Goal: Find specific page/section: Find specific page/section

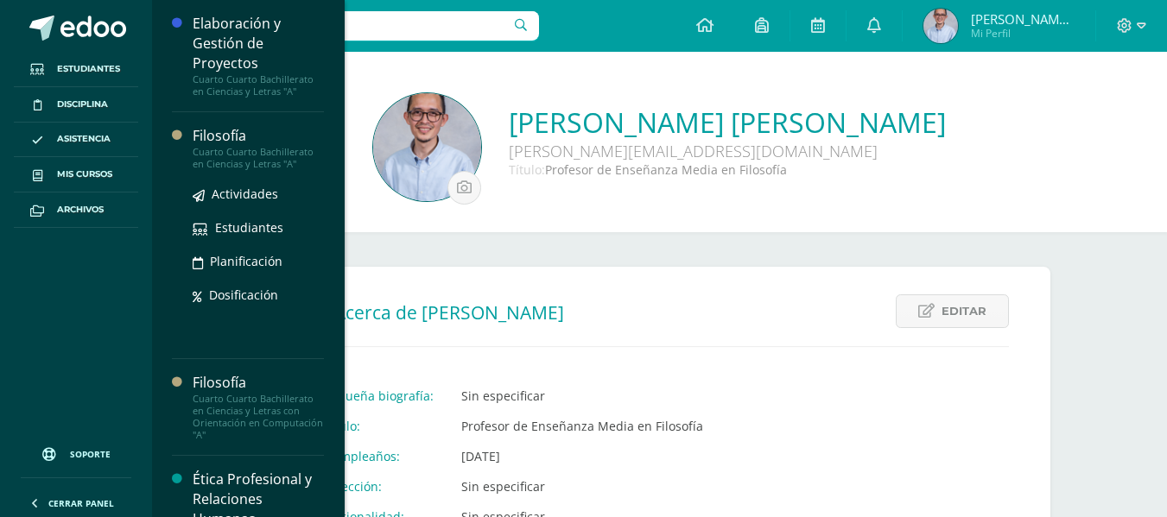
click at [201, 146] on div "Cuarto Cuarto Bachillerato en Ciencias y Letras "A"" at bounding box center [258, 158] width 131 height 24
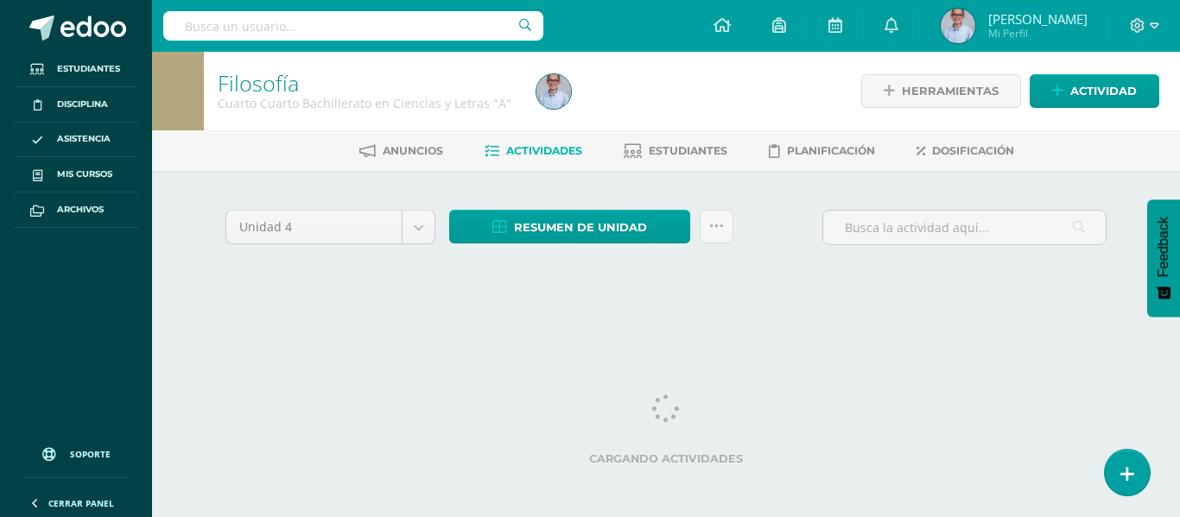
click at [1100, 136] on div "Anuncios Actividades Estudiantes Planificación Dosificación" at bounding box center [686, 150] width 1069 height 41
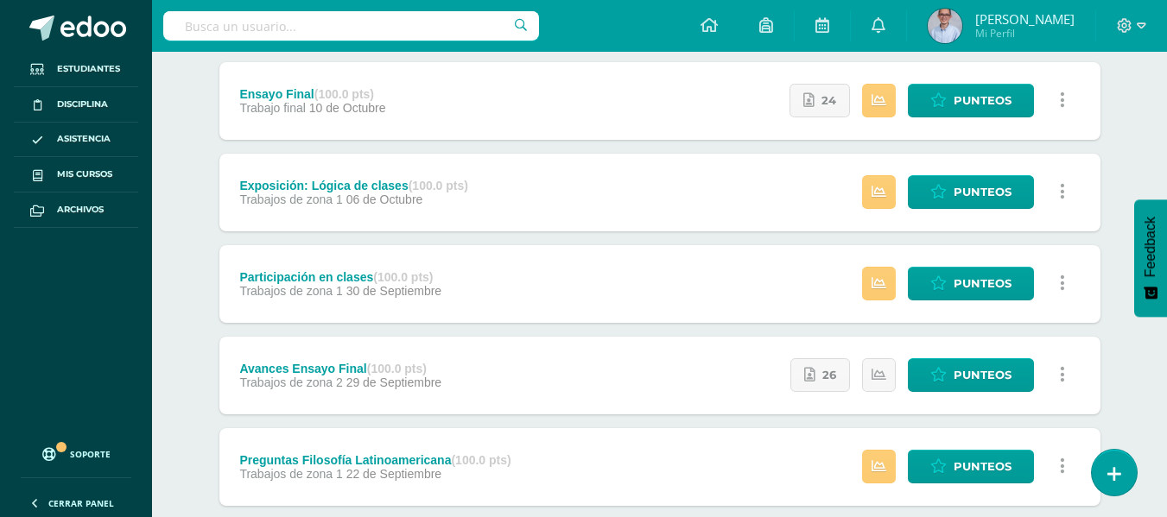
scroll to position [207, 0]
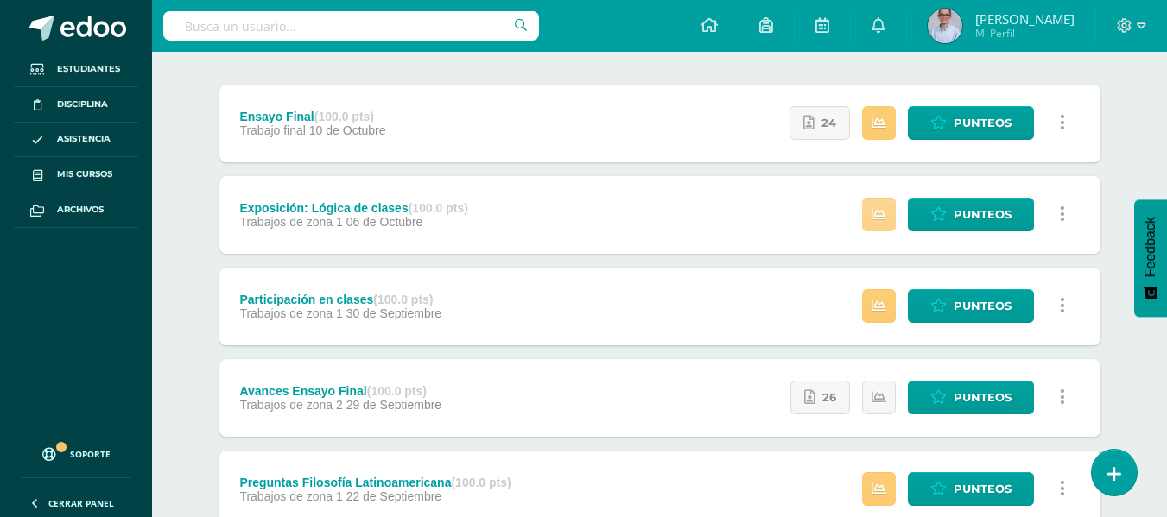
click at [881, 216] on icon at bounding box center [878, 214] width 15 height 15
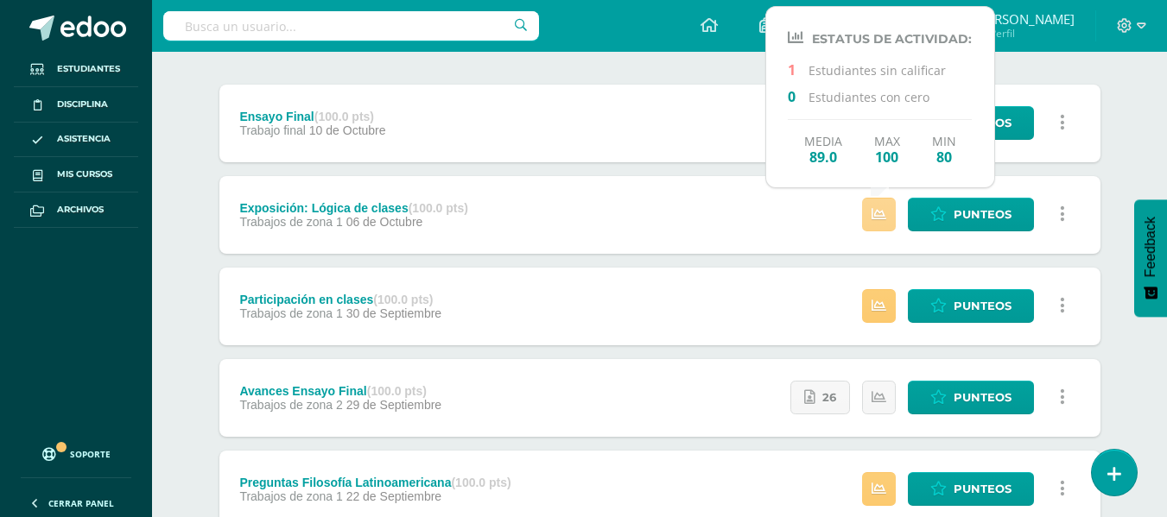
click at [881, 216] on icon at bounding box center [878, 214] width 15 height 15
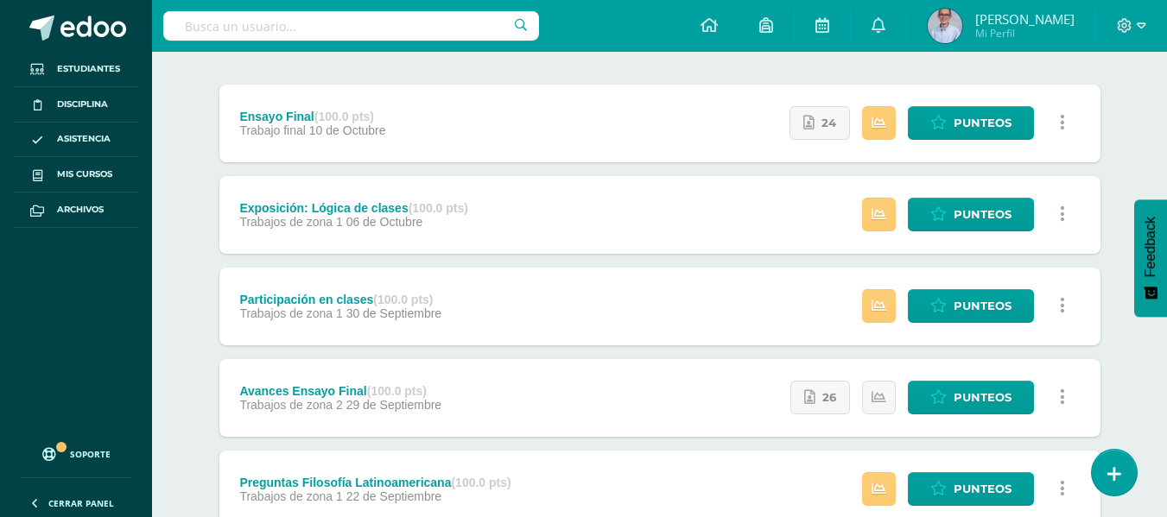
click at [1142, 136] on div "Filosofía Cuarto Cuarto Bachillerato en Ciencias y Letras "A" Herramientas Deta…" at bounding box center [659, 336] width 1015 height 982
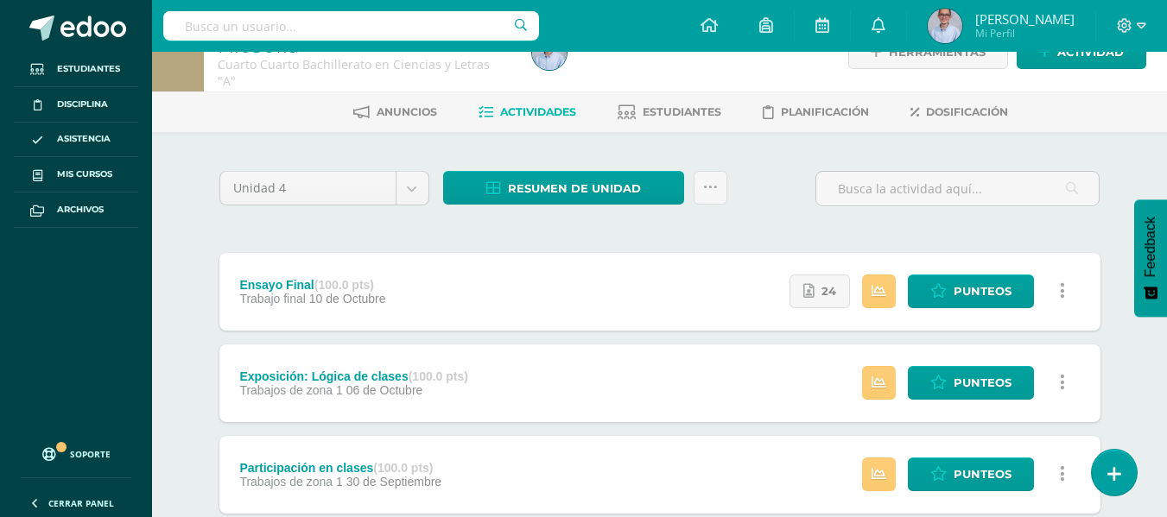
scroll to position [44, 0]
